Goal: Task Accomplishment & Management: Manage account settings

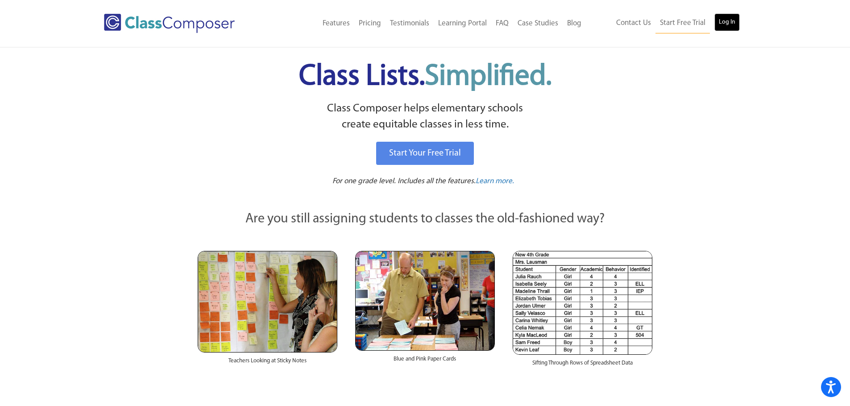
click at [729, 20] on link "Log In" at bounding box center [726, 22] width 25 height 18
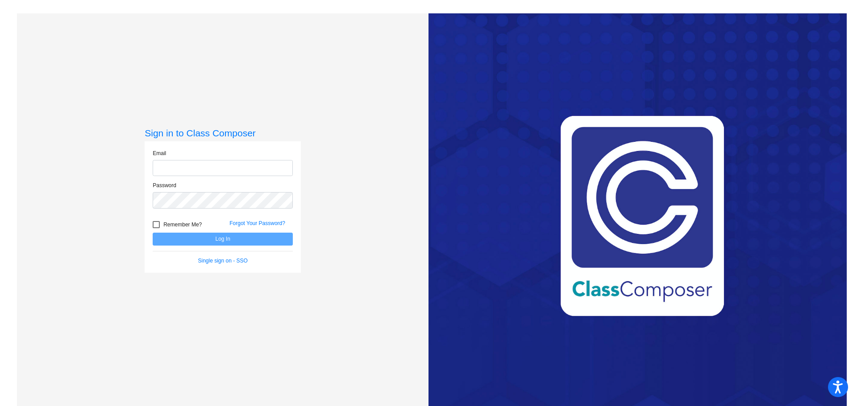
type input "[EMAIL_ADDRESS][DOMAIN_NAME]"
click at [221, 242] on button "Log In" at bounding box center [223, 239] width 140 height 13
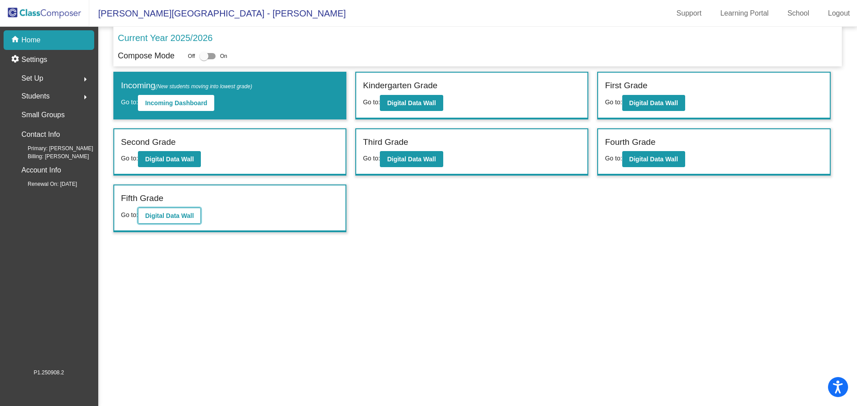
click at [167, 216] on b "Digital Data Wall" at bounding box center [169, 215] width 49 height 7
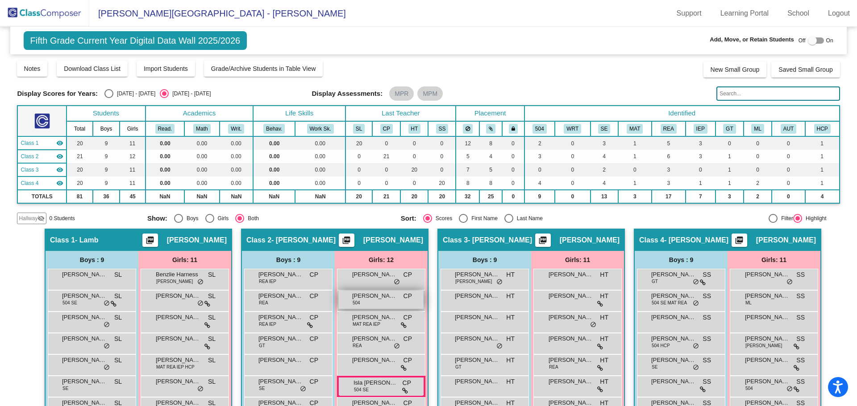
scroll to position [134, 0]
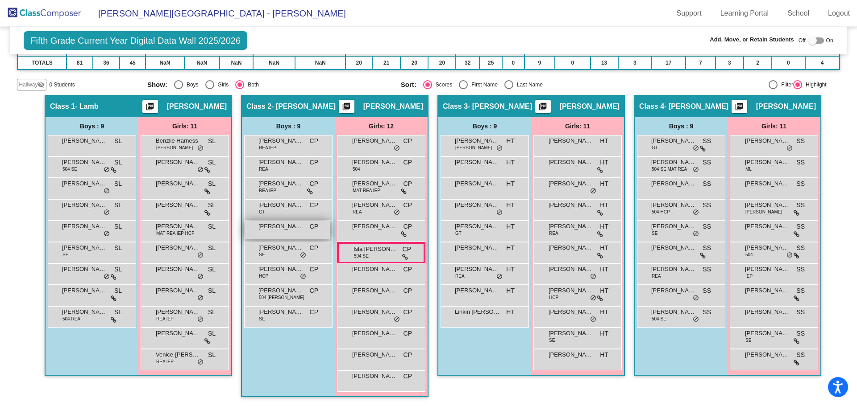
click at [288, 234] on div "[PERSON_NAME] lock do_not_disturb_alt" at bounding box center [286, 230] width 85 height 18
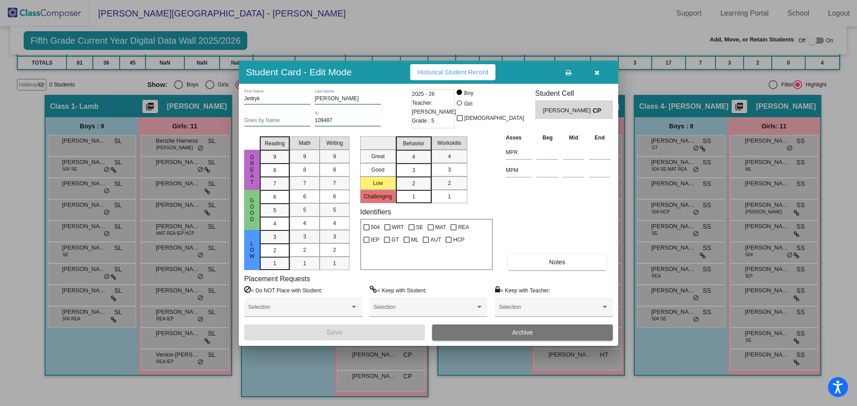
click at [530, 335] on span "Archive" at bounding box center [522, 332] width 21 height 7
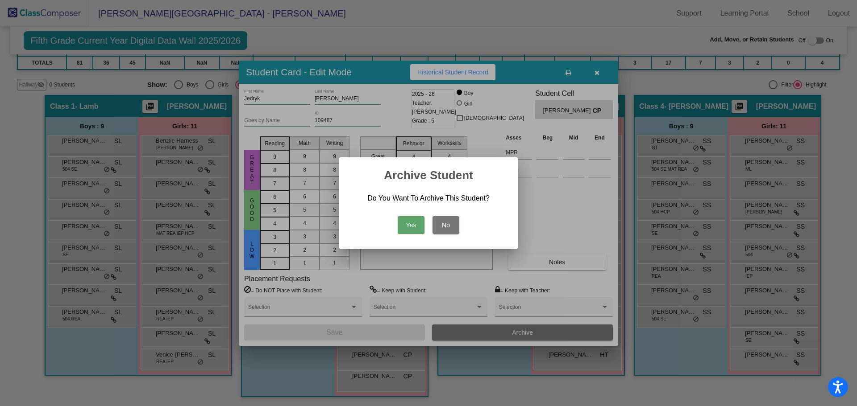
click at [411, 221] on button "Yes" at bounding box center [411, 225] width 27 height 18
